Goal: Submit feedback/report problem: Submit feedback/report problem

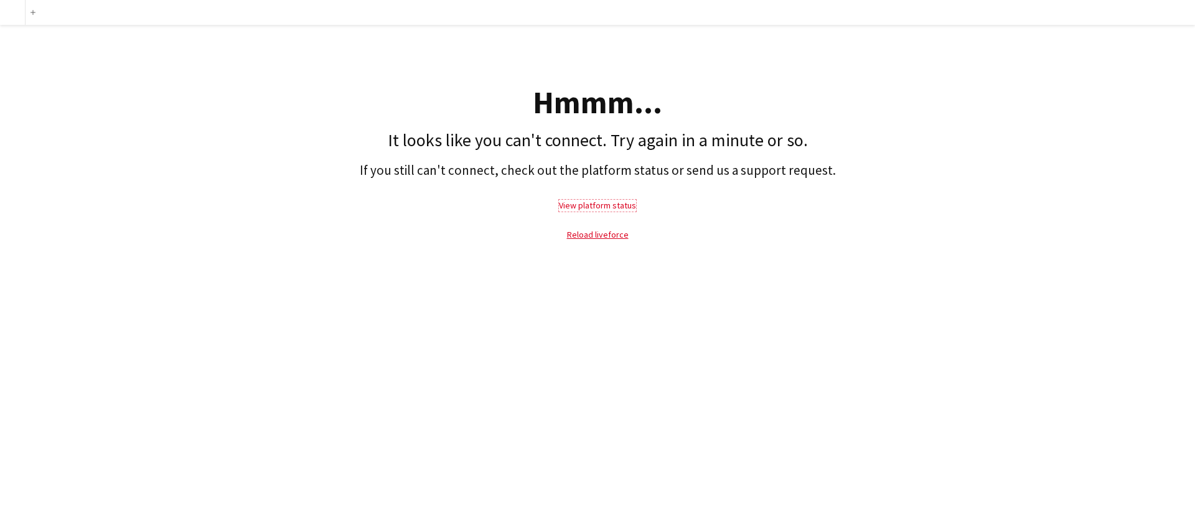
click at [605, 202] on link "View platform status" at bounding box center [597, 205] width 77 height 11
